Goal: Information Seeking & Learning: Stay updated

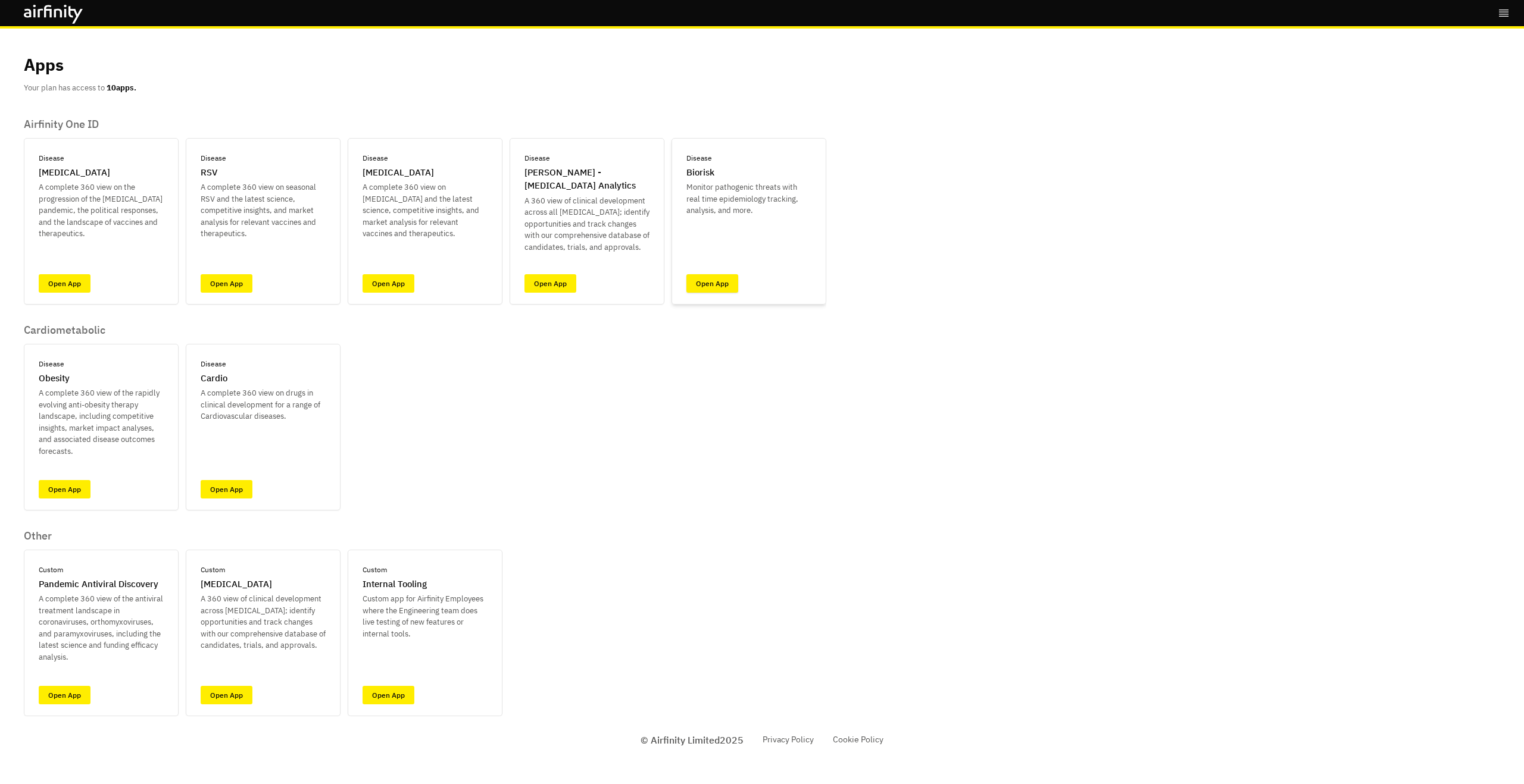
click at [728, 287] on link "Open App" at bounding box center [712, 284] width 52 height 19
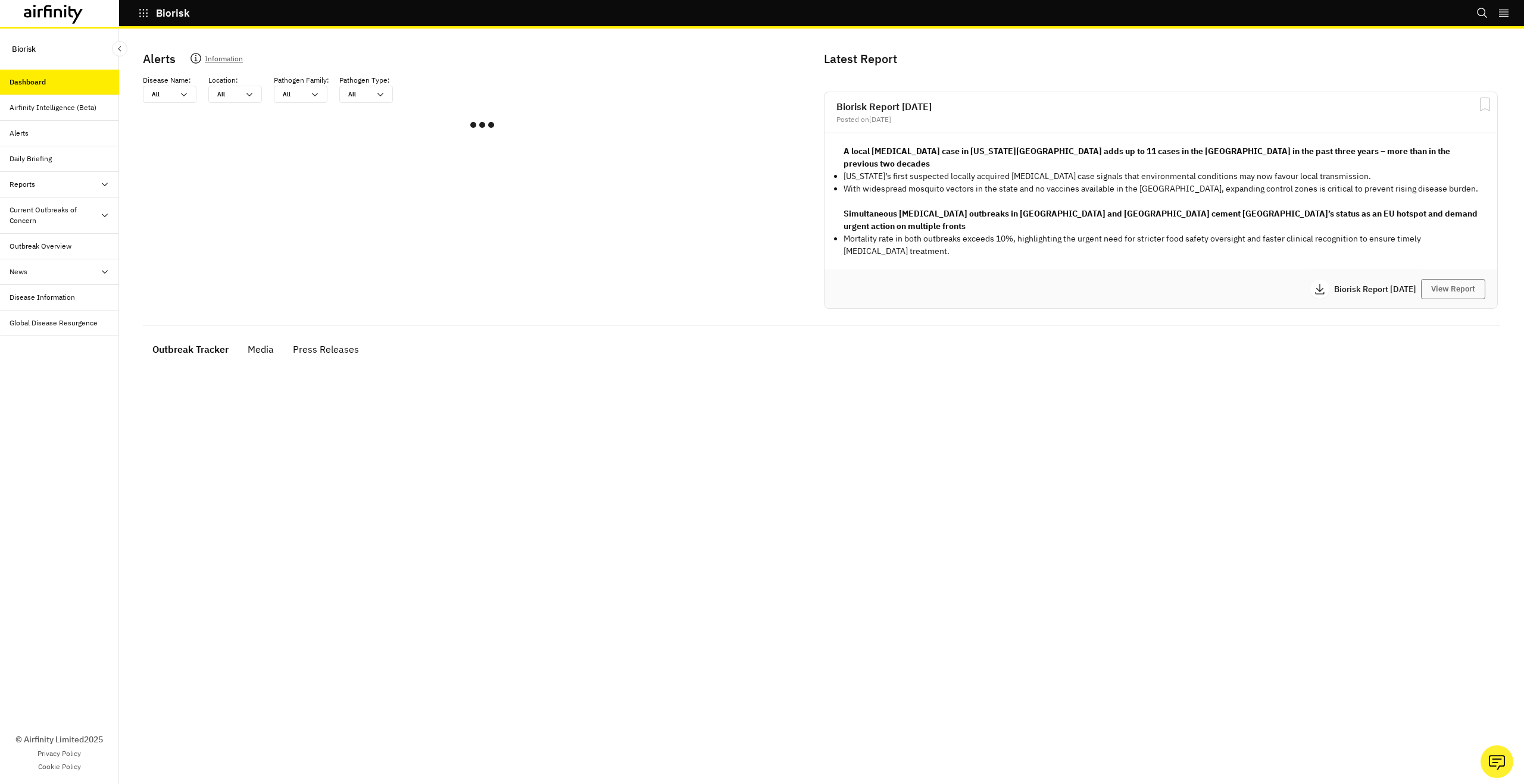
click at [70, 225] on div "Current Outbreaks of Concern" at bounding box center [55, 216] width 90 height 22
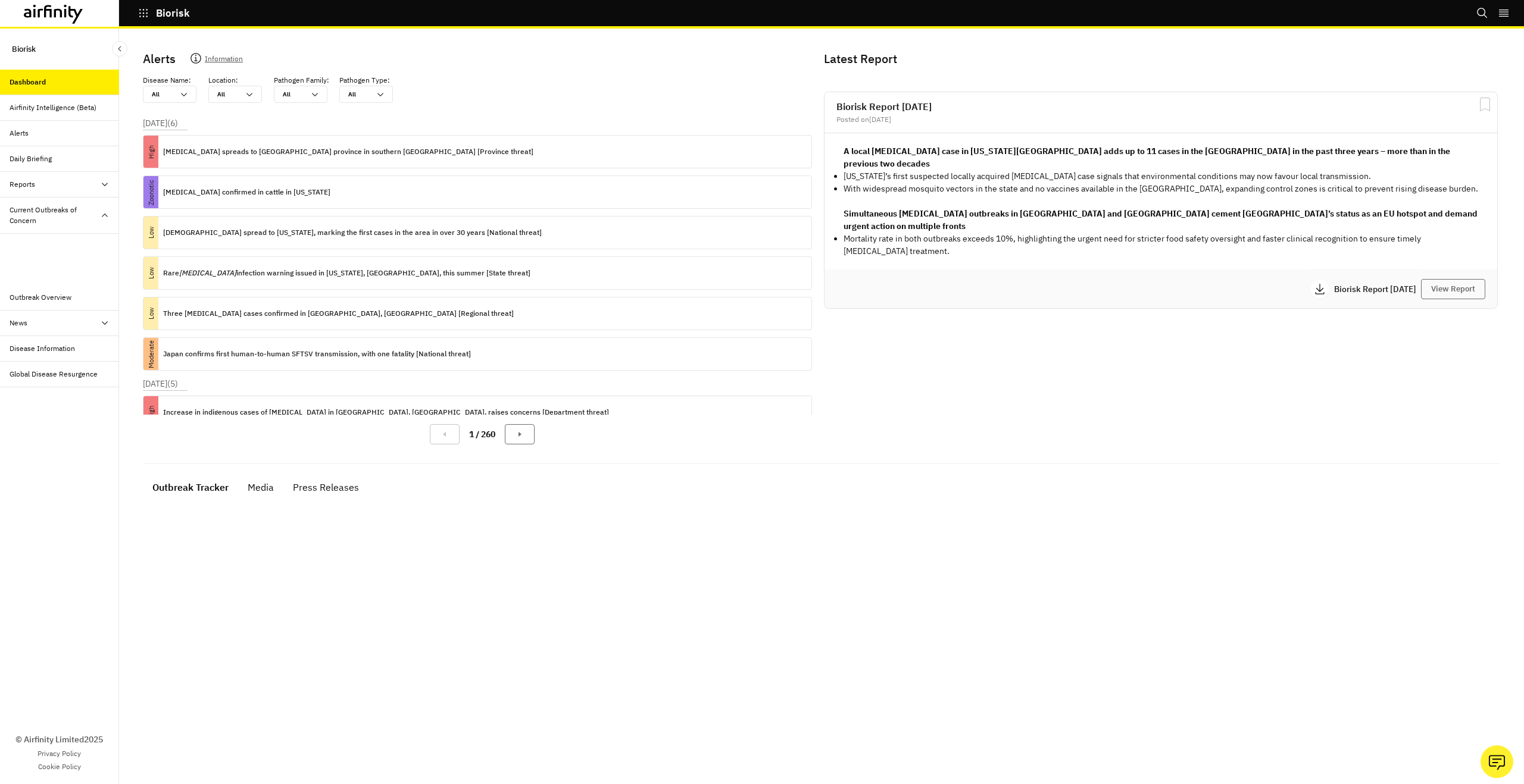
click at [70, 266] on div "Mpox" at bounding box center [60, 272] width 119 height 25
